Goal: Navigation & Orientation: Understand site structure

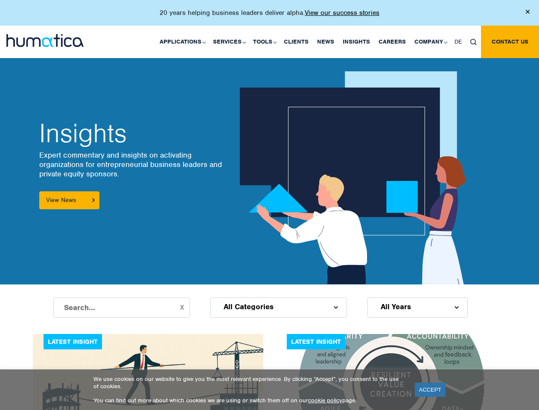
click at [269, 16] on p "20 years helping business leaders deliver alpha. View our success stories" at bounding box center [270, 13] width 220 height 9
click at [184, 41] on link "Applications" at bounding box center [181, 42] width 53 height 32
click at [231, 41] on link "Services" at bounding box center [229, 42] width 40 height 32
click at [266, 41] on link "Tools" at bounding box center [264, 42] width 31 height 32
click at [430, 41] on link "Company" at bounding box center [430, 42] width 40 height 32
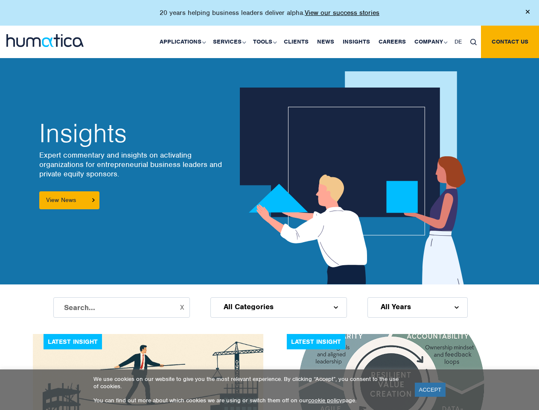
click at [474, 41] on img at bounding box center [474, 42] width 6 height 6
